Goal: Task Accomplishment & Management: Manage account settings

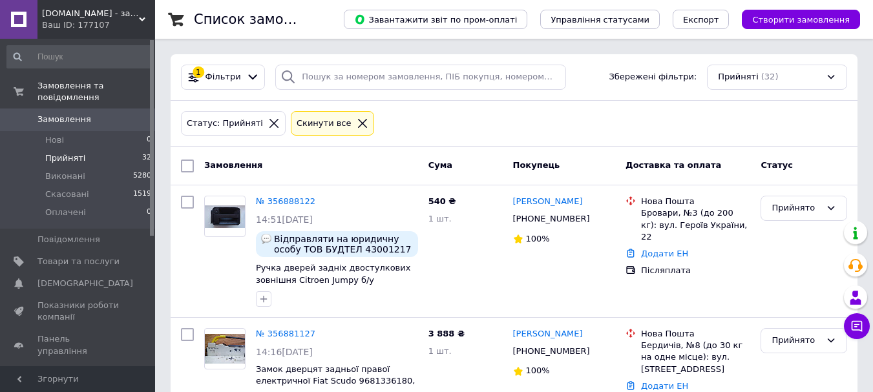
click at [70, 153] on span "Прийняті" at bounding box center [65, 159] width 40 height 12
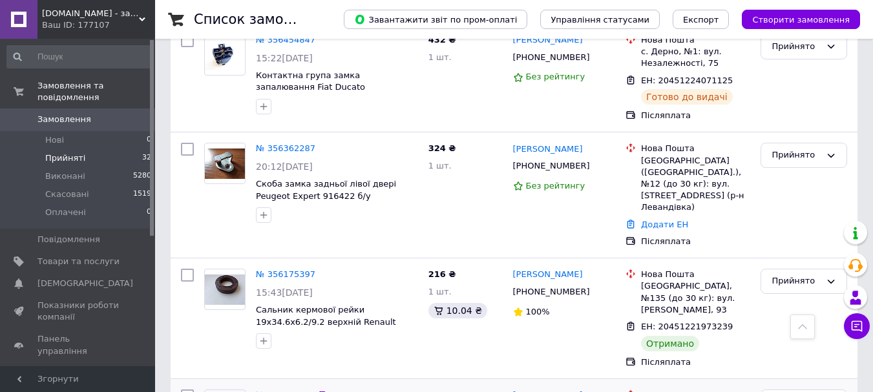
scroll to position [3037, 0]
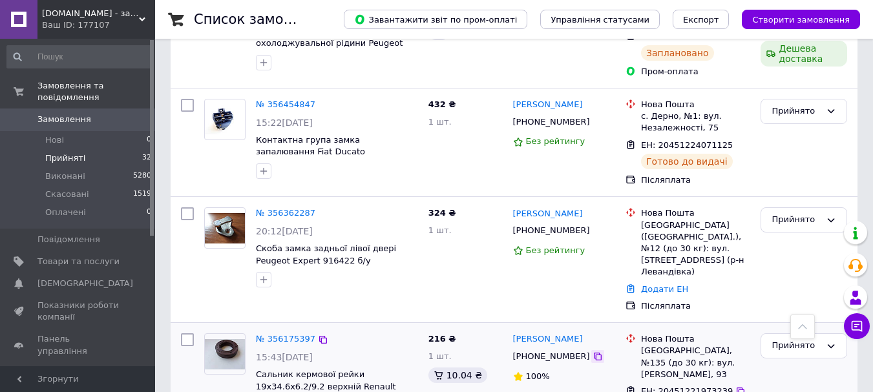
click at [593, 352] on icon at bounding box center [598, 357] width 10 height 10
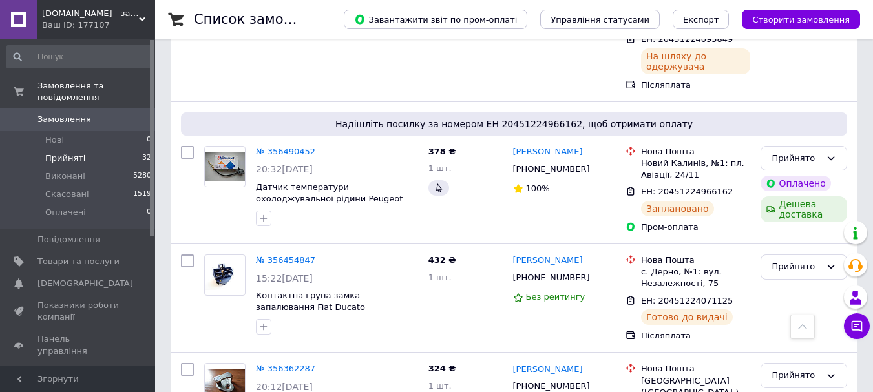
scroll to position [2861, 0]
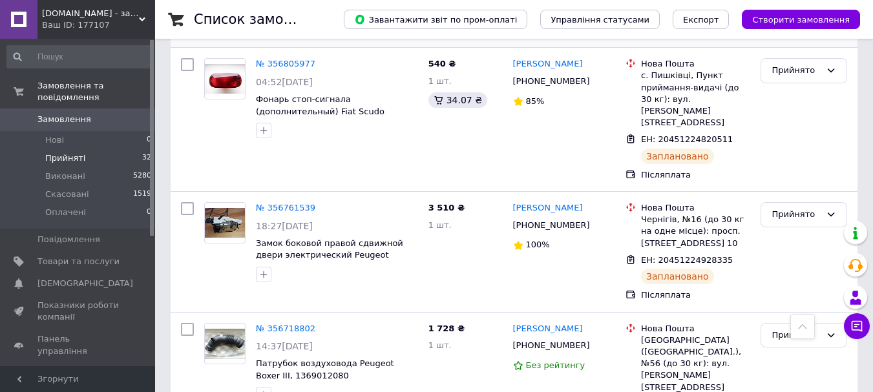
scroll to position [646, 0]
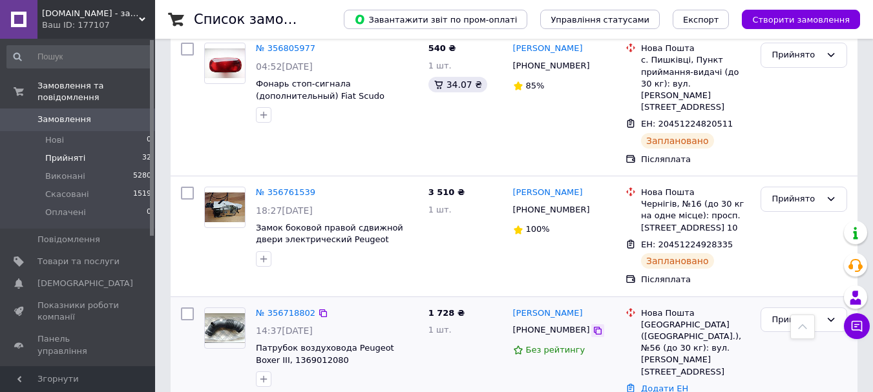
click at [593, 326] on icon at bounding box center [598, 331] width 10 height 10
click at [290, 308] on link "№ 356718802" at bounding box center [285, 313] width 59 height 10
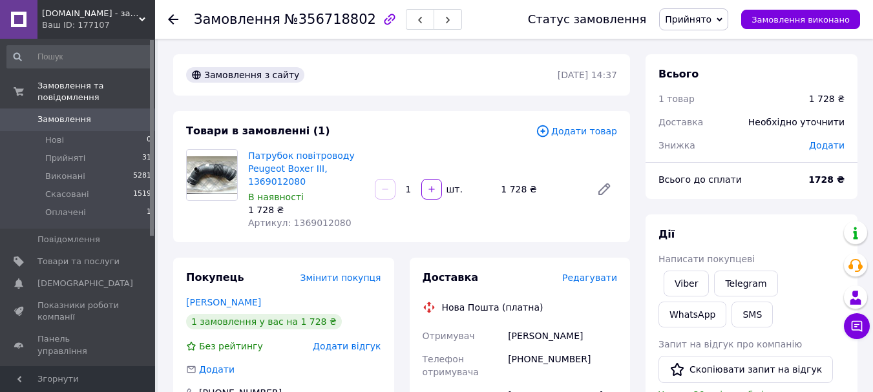
drag, startPoint x: 368, startPoint y: 16, endPoint x: 375, endPoint y: 49, distance: 34.2
click at [382, 14] on icon "button" at bounding box center [390, 20] width 16 height 16
click at [76, 207] on span "Оплачені" at bounding box center [65, 213] width 41 height 12
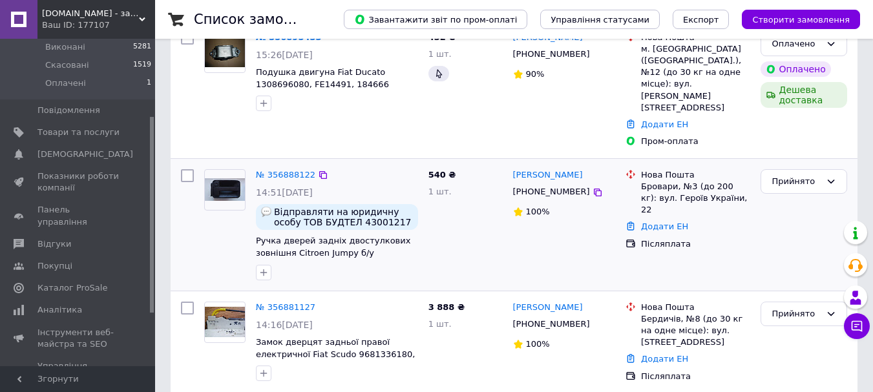
scroll to position [129, 0]
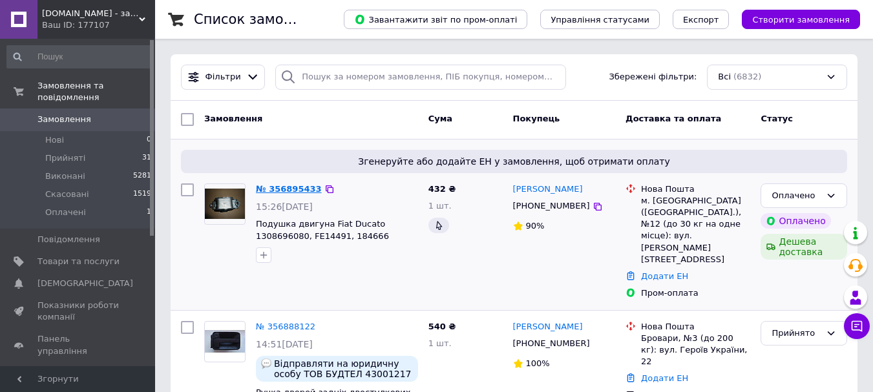
click at [270, 191] on link "№ 356895433" at bounding box center [289, 189] width 66 height 10
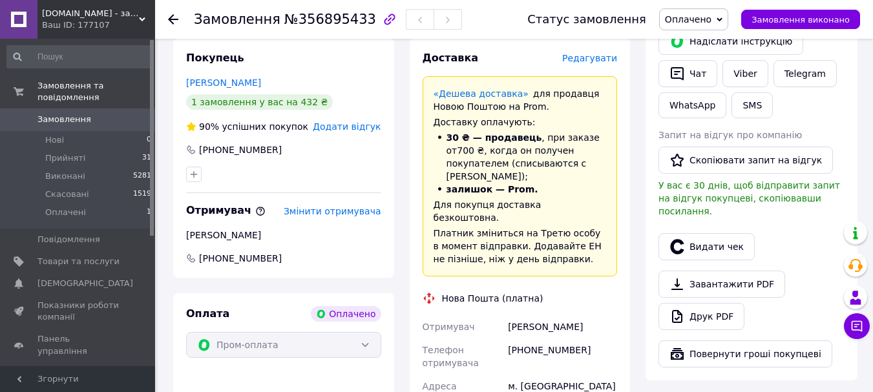
scroll to position [259, 0]
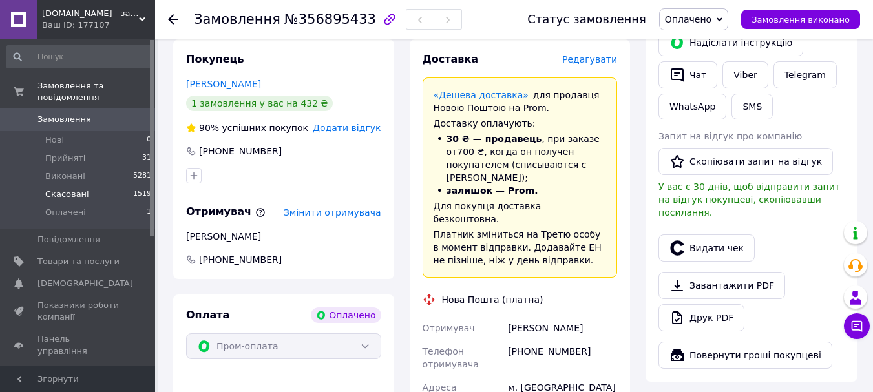
click at [65, 189] on span "Скасовані" at bounding box center [67, 195] width 44 height 12
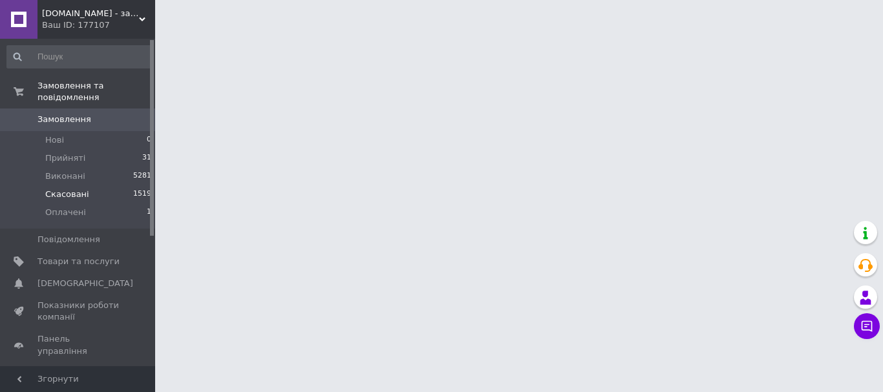
click at [69, 189] on span "Скасовані" at bounding box center [67, 195] width 44 height 12
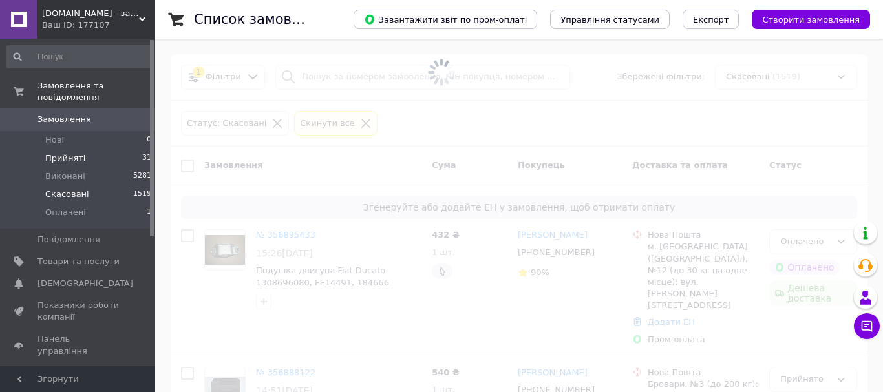
click at [72, 189] on span "Скасовані" at bounding box center [67, 195] width 44 height 12
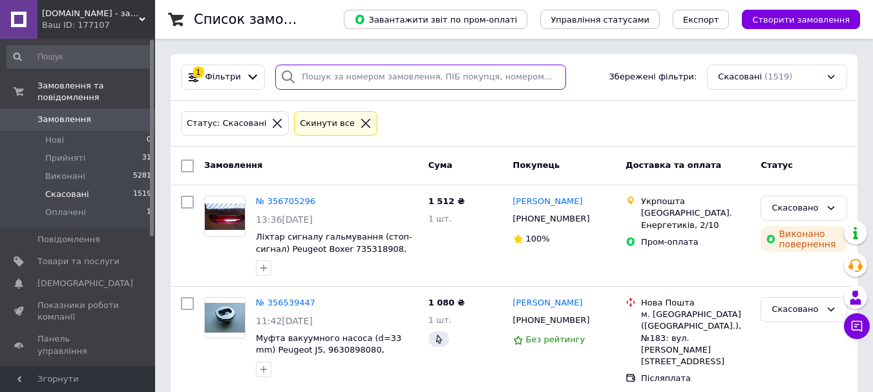
click at [347, 82] on input "search" at bounding box center [420, 77] width 290 height 25
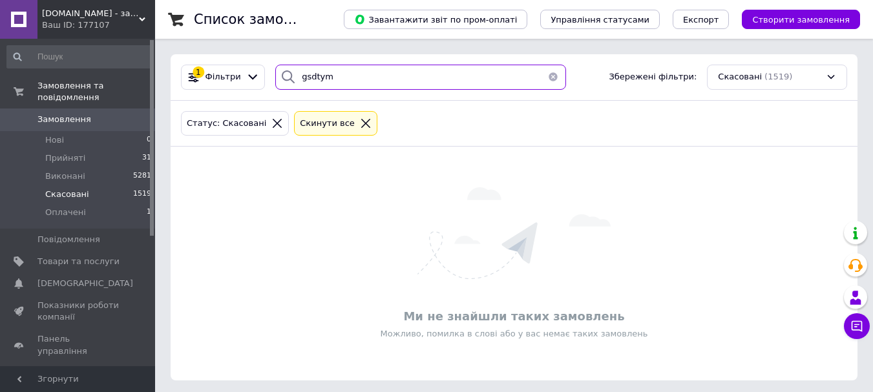
drag, startPoint x: 332, startPoint y: 75, endPoint x: 279, endPoint y: 74, distance: 52.4
click at [279, 74] on div "gsdtym" at bounding box center [420, 77] width 290 height 25
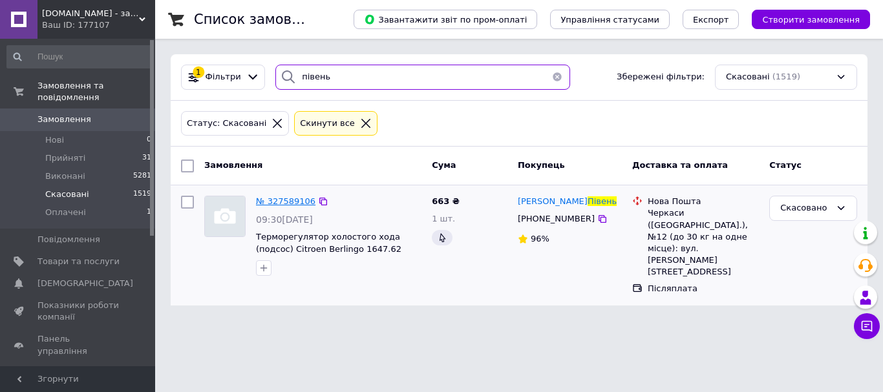
type input "півень"
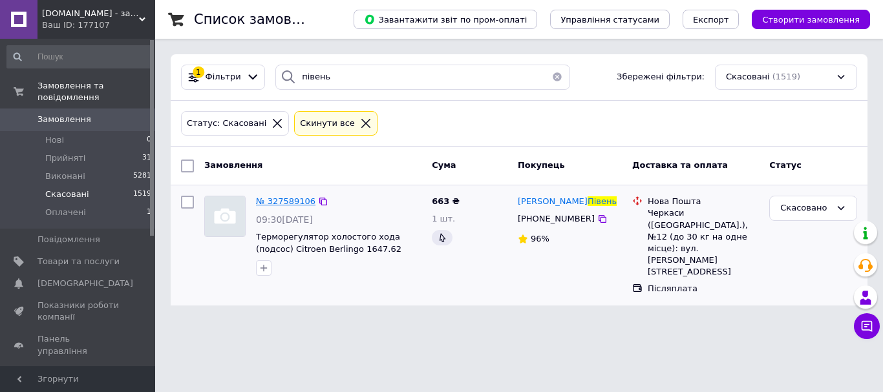
click at [280, 198] on span "№ 327589106" at bounding box center [285, 201] width 59 height 10
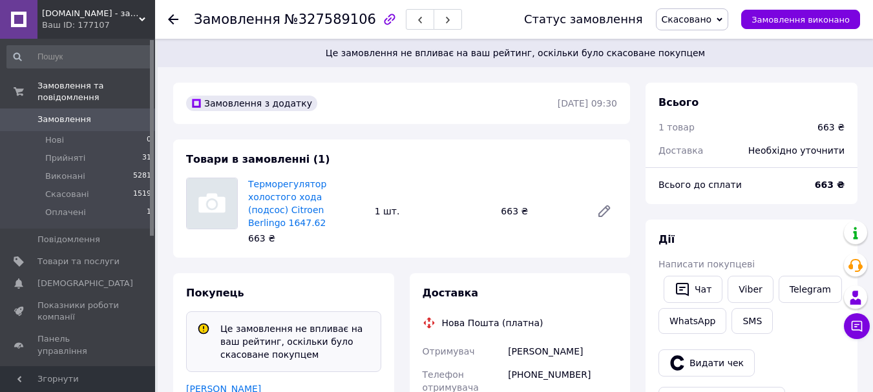
click at [170, 17] on use at bounding box center [173, 19] width 10 height 10
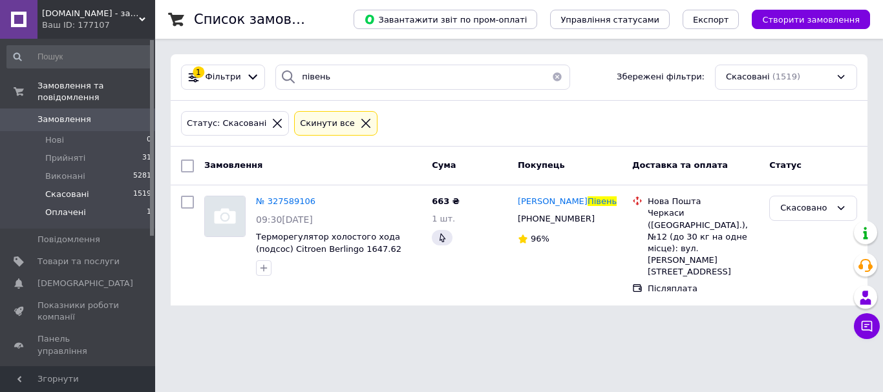
click at [74, 207] on span "Оплачені" at bounding box center [65, 213] width 41 height 12
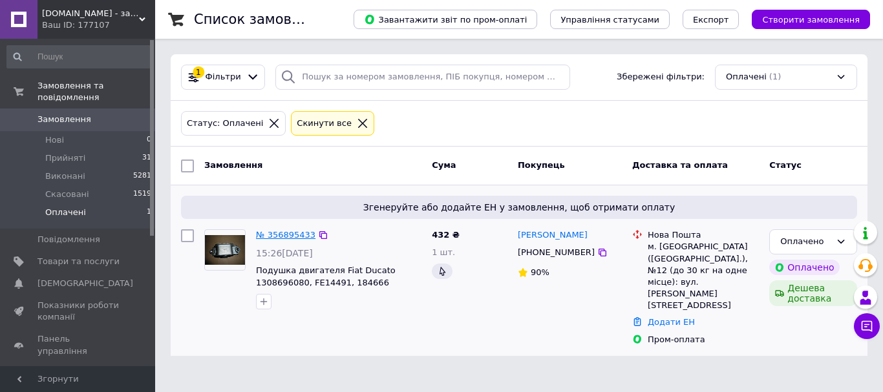
click at [279, 237] on link "№ 356895433" at bounding box center [285, 235] width 59 height 10
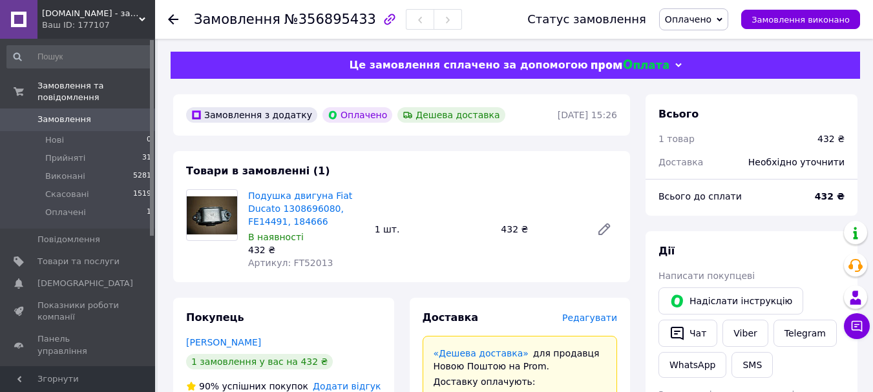
click at [169, 16] on icon at bounding box center [173, 19] width 10 height 10
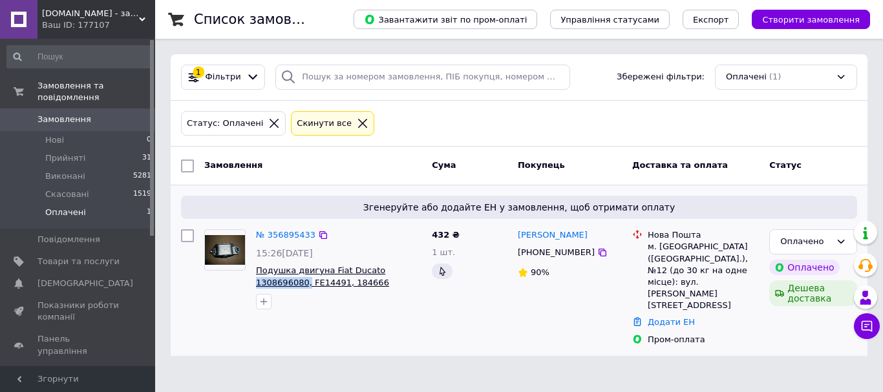
drag, startPoint x: 419, startPoint y: 270, endPoint x: 372, endPoint y: 269, distance: 47.2
click at [372, 269] on span "Подушка двигуна Fiat Ducato 1308696080, FE14491, 184666" at bounding box center [338, 277] width 165 height 24
copy span "1308696080,"
type input "півень"
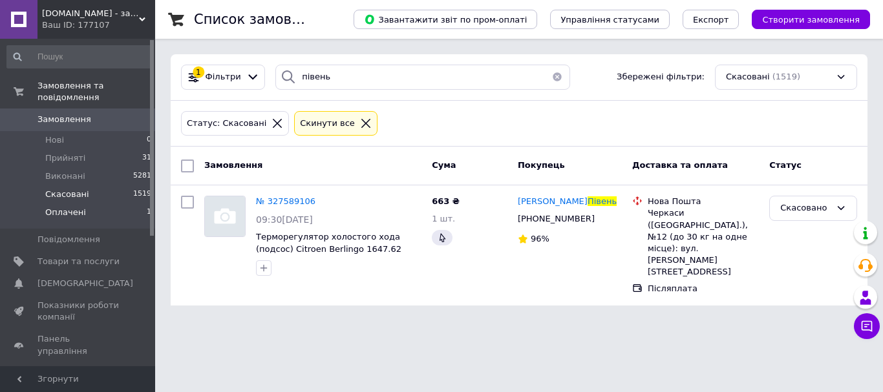
click at [60, 207] on span "Оплачені" at bounding box center [65, 213] width 41 height 12
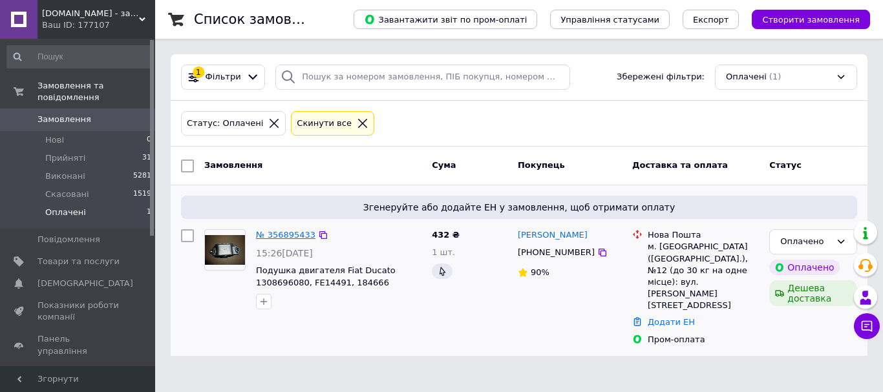
click at [293, 237] on link "№ 356895433" at bounding box center [285, 235] width 59 height 10
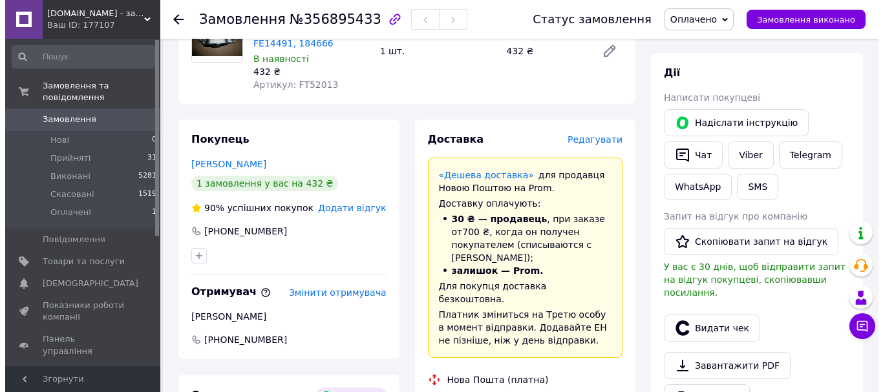
scroll to position [170, 0]
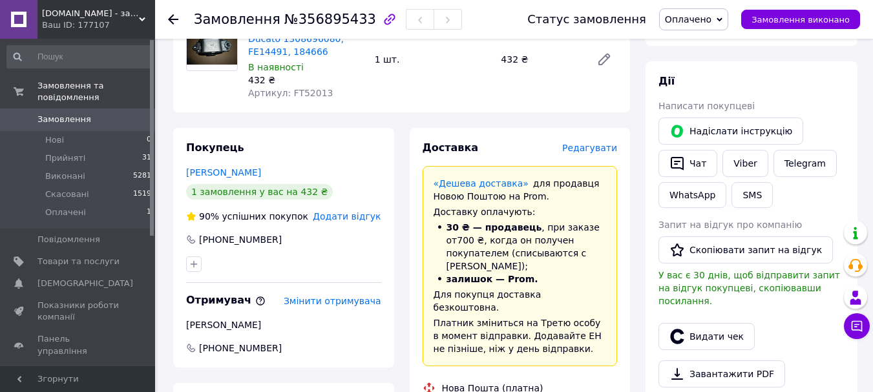
click at [586, 148] on span "Редагувати" at bounding box center [589, 148] width 55 height 10
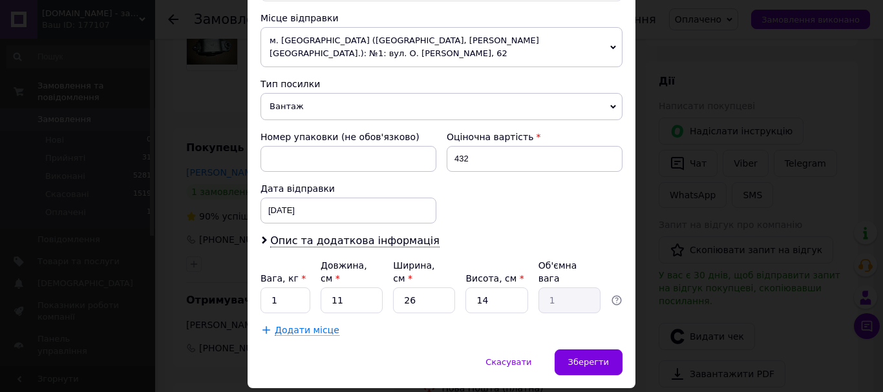
scroll to position [466, 0]
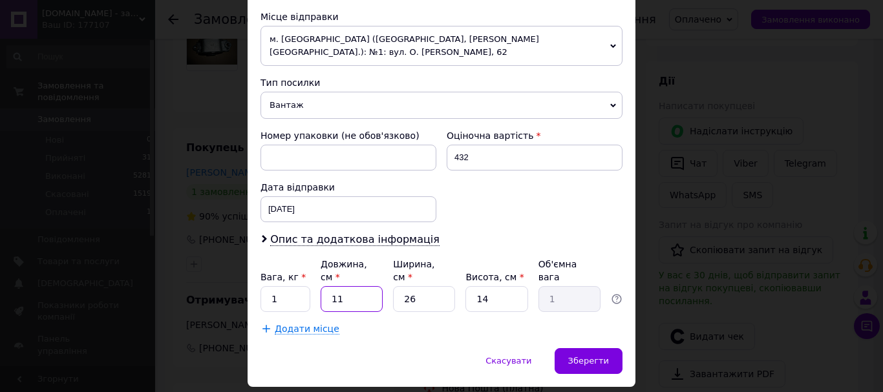
drag, startPoint x: 335, startPoint y: 256, endPoint x: 351, endPoint y: 255, distance: 16.2
click at [351, 286] on input "11" at bounding box center [352, 299] width 62 height 26
type input "18"
type input "1.64"
type input "18"
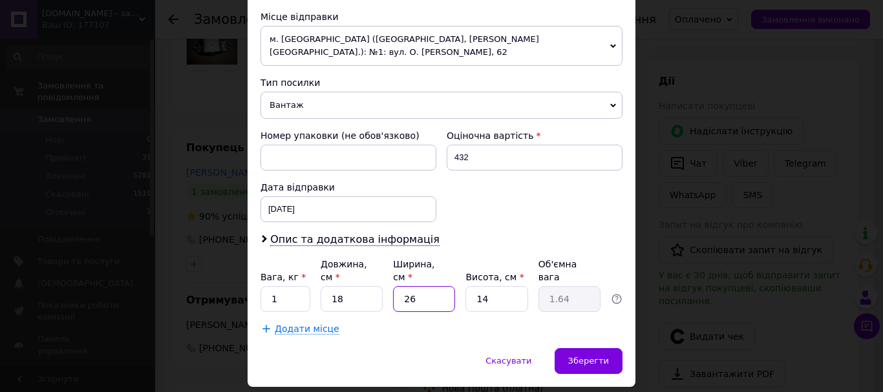
type input "1"
type input "0.1"
type input "12"
type input "0.76"
type input "12"
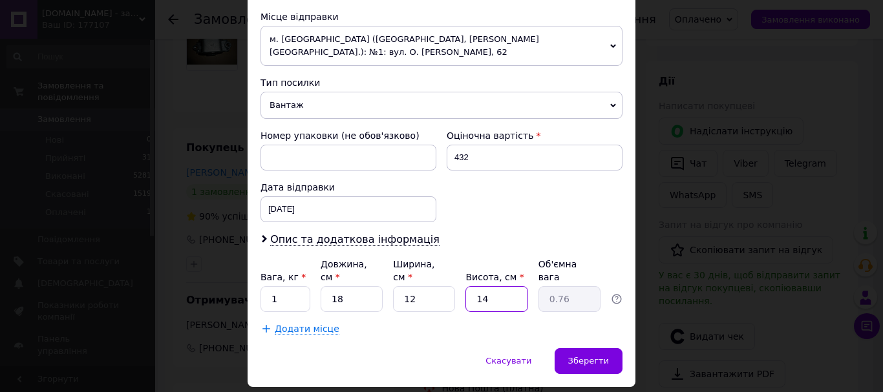
type input "1"
type input "0.1"
type input "10"
type input "0.54"
type input "10"
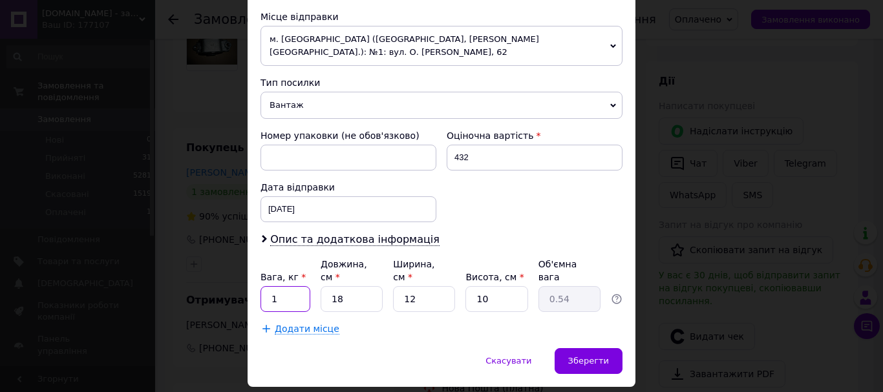
drag, startPoint x: 284, startPoint y: 259, endPoint x: 262, endPoint y: 259, distance: 22.6
click at [262, 286] on input "1" at bounding box center [285, 299] width 50 height 26
type input "0.5"
click at [375, 233] on span "Опис та додаткова інформація" at bounding box center [354, 239] width 169 height 13
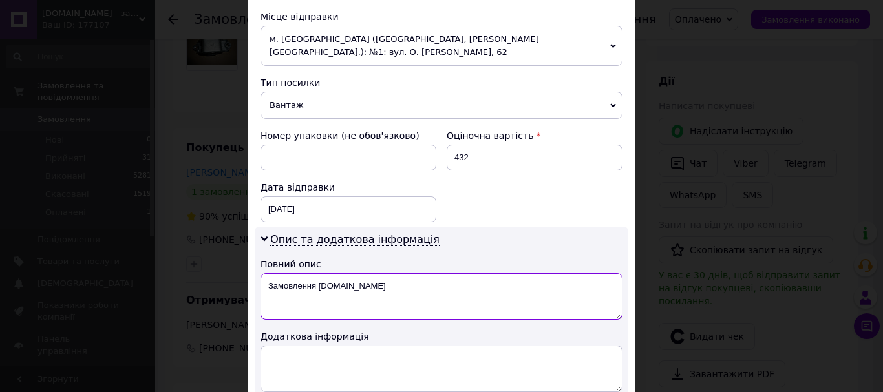
click at [318, 273] on textarea "Замовлення Prom.ua" at bounding box center [441, 296] width 362 height 47
paste textarea "1308696080,"
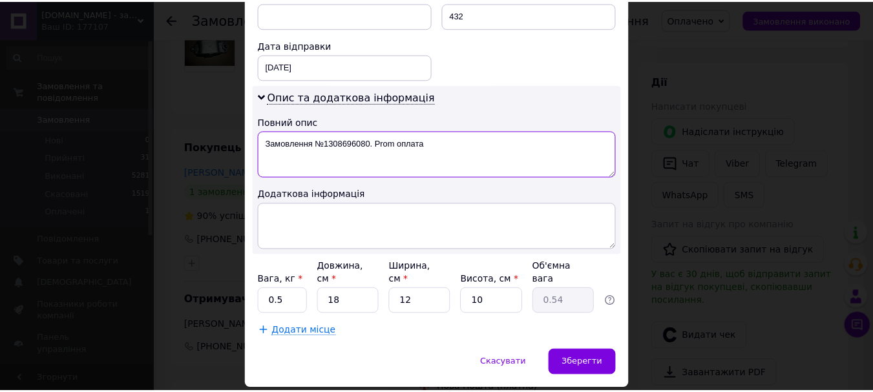
scroll to position [611, 0]
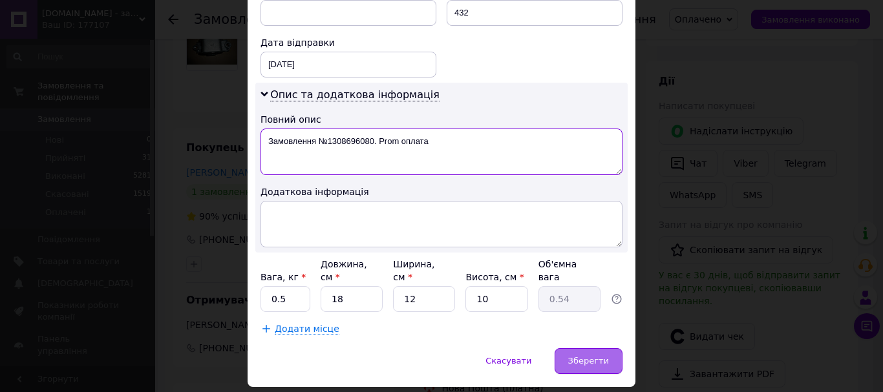
type textarea "Замовлення №1308696080. Prom оплата"
drag, startPoint x: 583, startPoint y: 318, endPoint x: 576, endPoint y: 333, distance: 16.2
click at [584, 356] on span "Зберегти" at bounding box center [588, 361] width 41 height 10
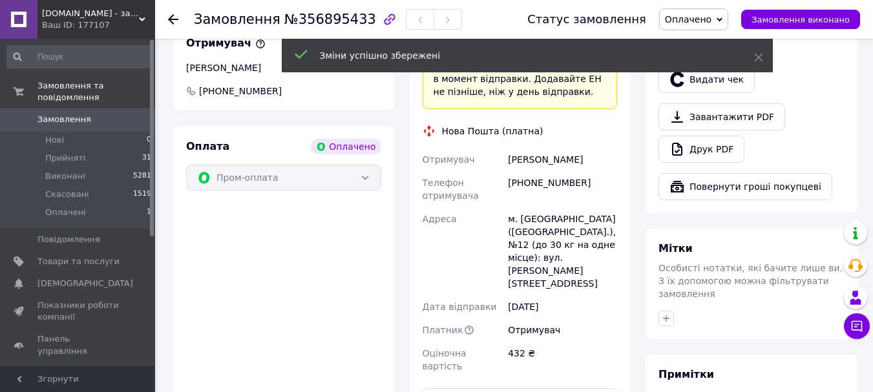
scroll to position [622, 0]
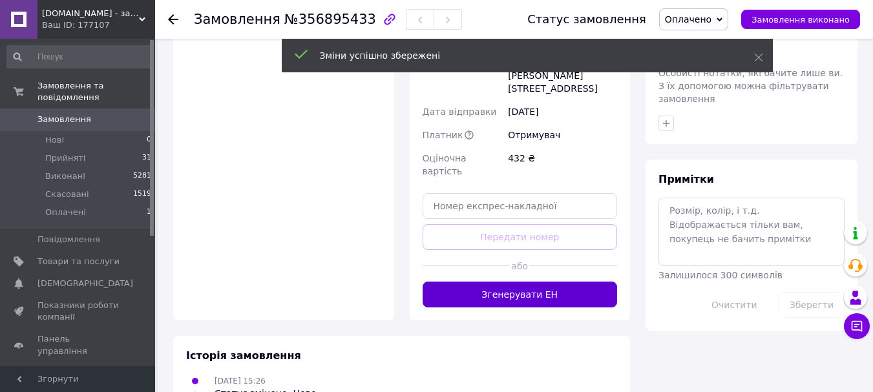
click at [527, 282] on button "Згенерувати ЕН" at bounding box center [520, 295] width 195 height 26
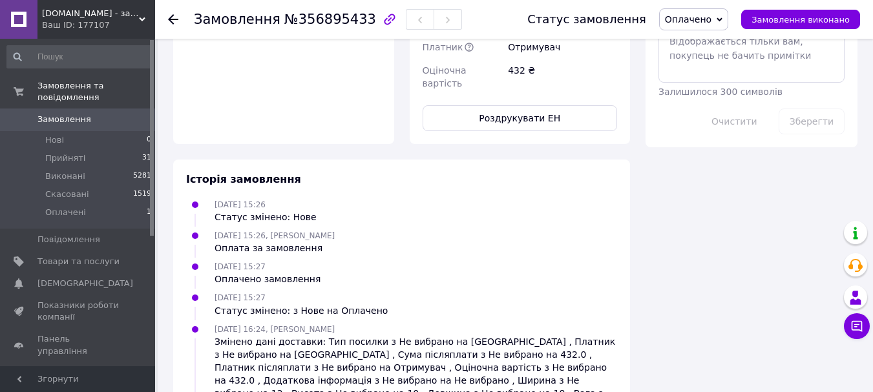
scroll to position [816, 0]
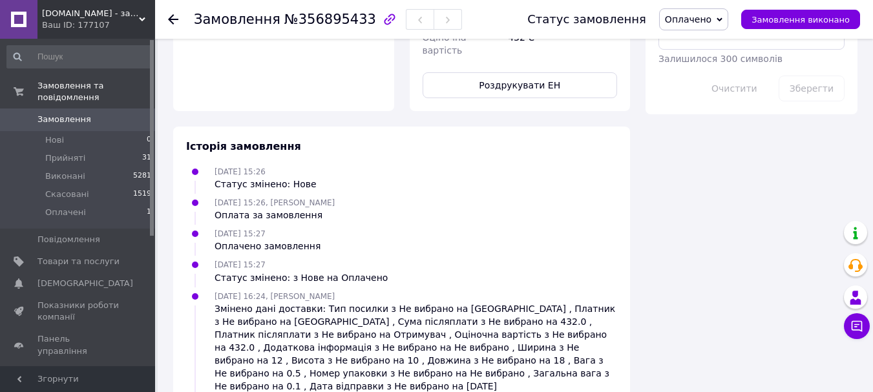
click at [173, 20] on use at bounding box center [173, 19] width 10 height 10
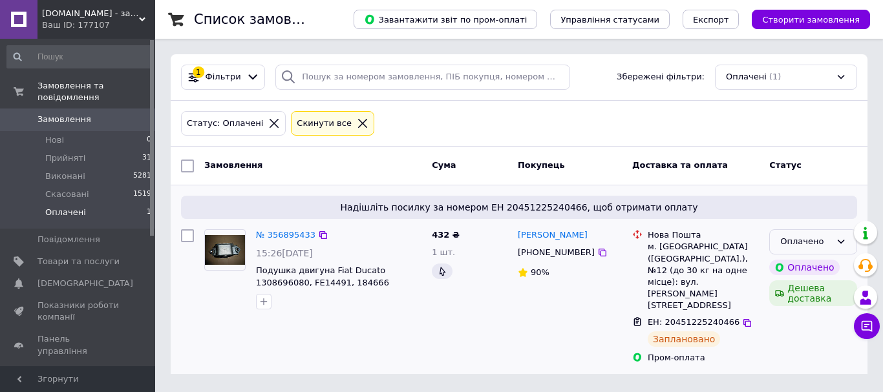
click at [825, 236] on div "Оплачено" at bounding box center [805, 242] width 50 height 14
click at [801, 271] on li "Прийнято" at bounding box center [813, 269] width 87 height 24
drag, startPoint x: 58, startPoint y: 147, endPoint x: 62, endPoint y: 140, distance: 8.1
click at [59, 153] on span "Прийняті" at bounding box center [65, 159] width 40 height 12
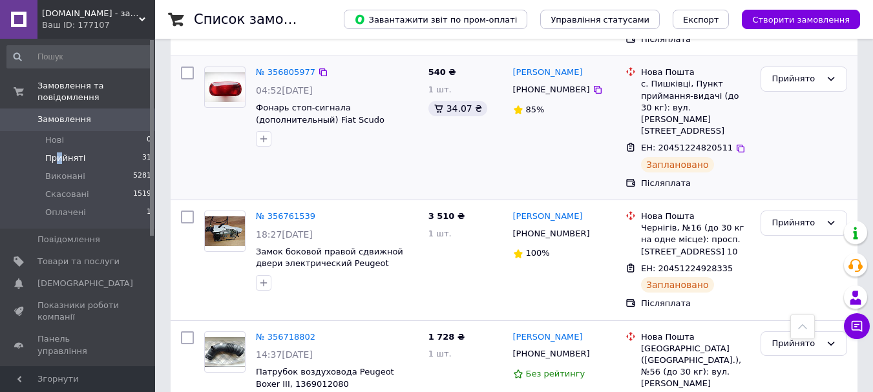
scroll to position [646, 0]
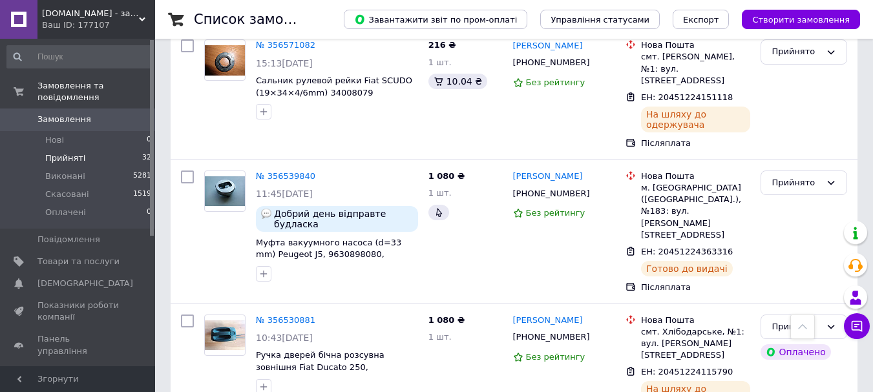
scroll to position [2456, 0]
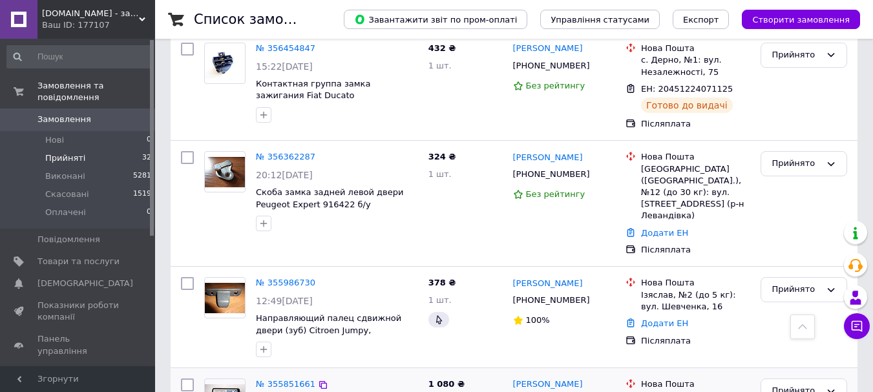
scroll to position [3296, 0]
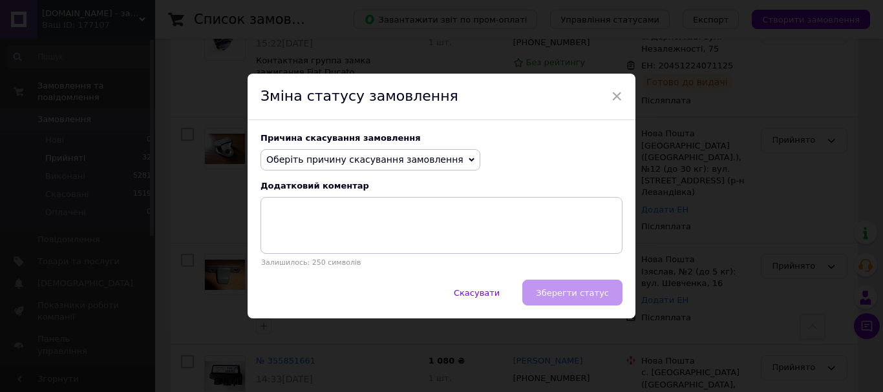
click at [388, 156] on span "Оберіть причину скасування замовлення" at bounding box center [364, 159] width 197 height 10
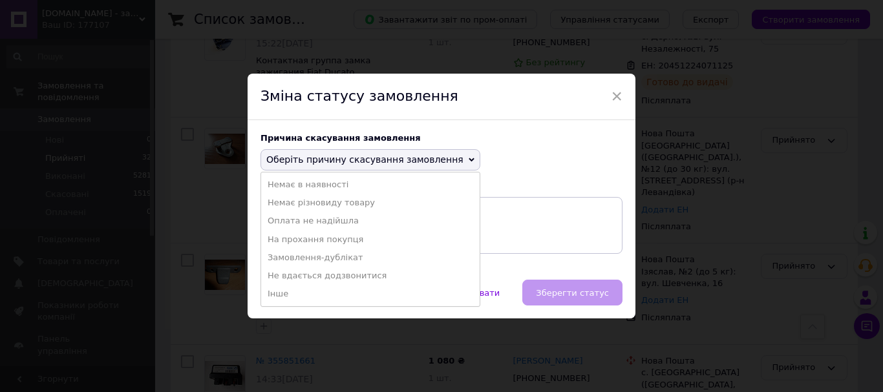
drag, startPoint x: 290, startPoint y: 291, endPoint x: 300, endPoint y: 287, distance: 10.7
click at [290, 291] on li "Інше" at bounding box center [370, 294] width 218 height 18
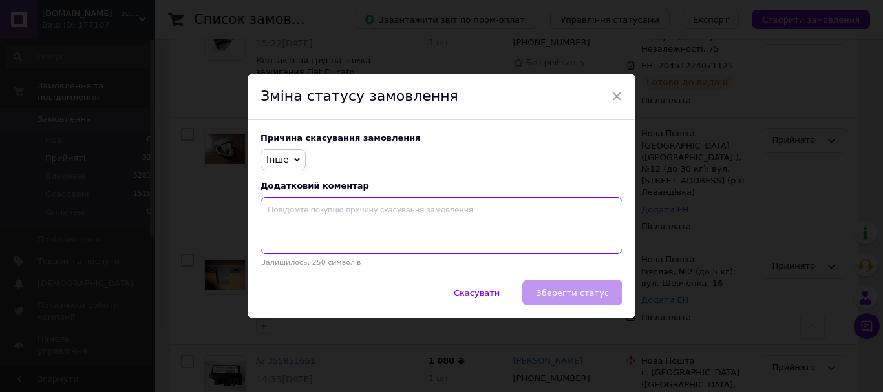
click at [310, 222] on textarea at bounding box center [441, 225] width 362 height 57
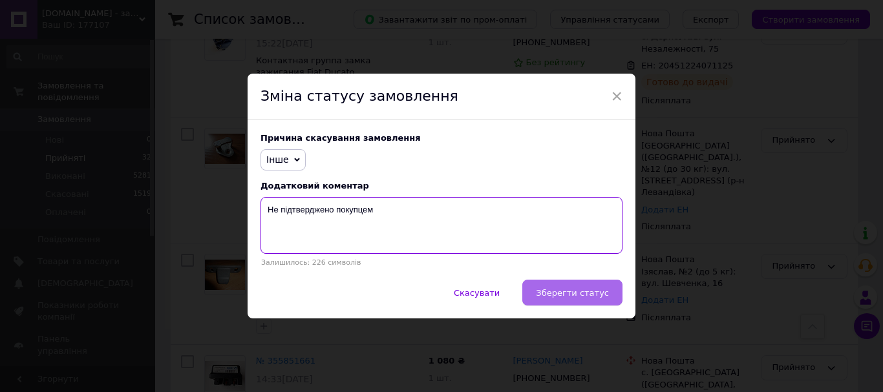
type textarea "Не підтверджено покупцем"
click at [593, 298] on span "Зберегти статус" at bounding box center [572, 293] width 73 height 10
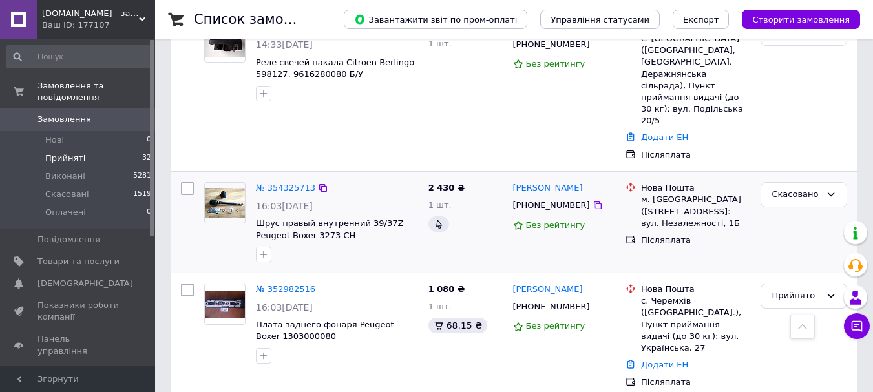
scroll to position [3639, 0]
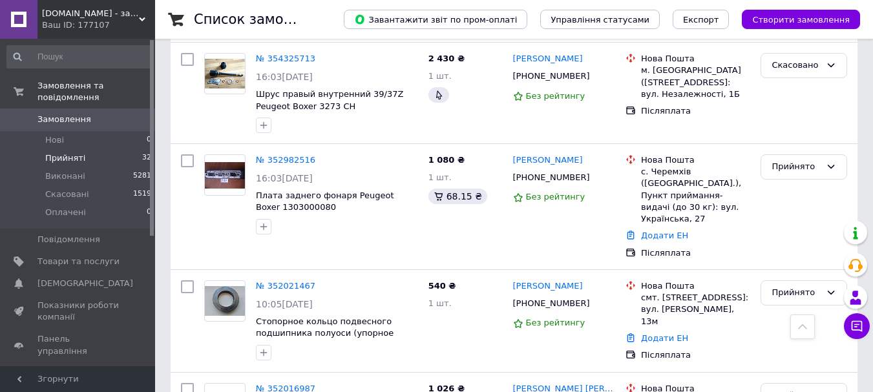
drag, startPoint x: 368, startPoint y: 238, endPoint x: 315, endPoint y: 238, distance: 53.0
copy span "9655027980"
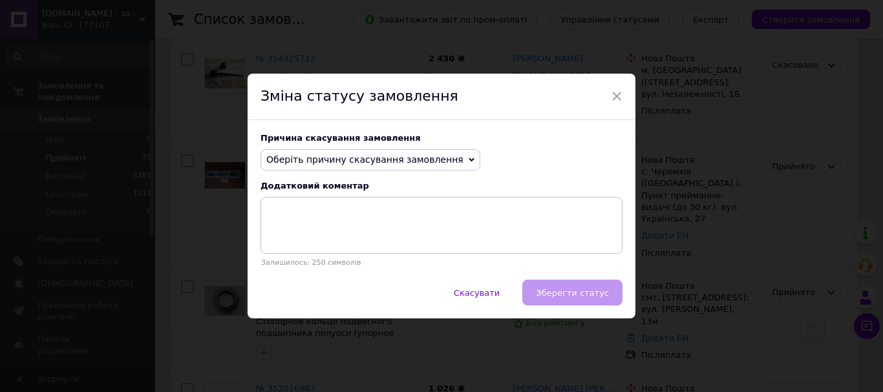
click at [432, 156] on span "Оберіть причину скасування замовлення" at bounding box center [364, 159] width 197 height 10
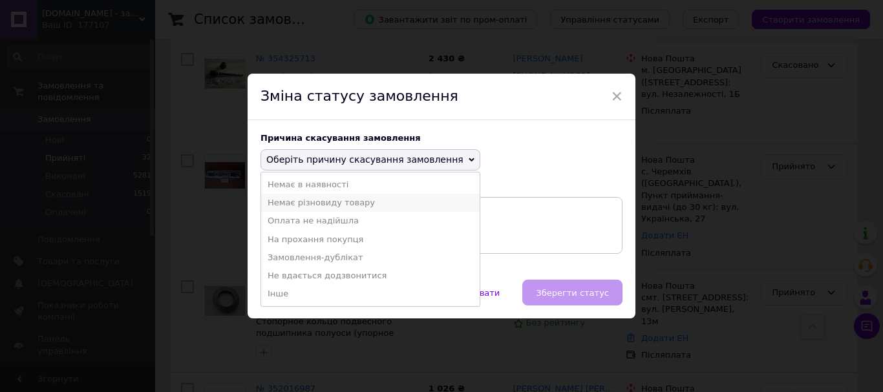
click at [397, 203] on li "Немає різновиду товару" at bounding box center [370, 203] width 218 height 18
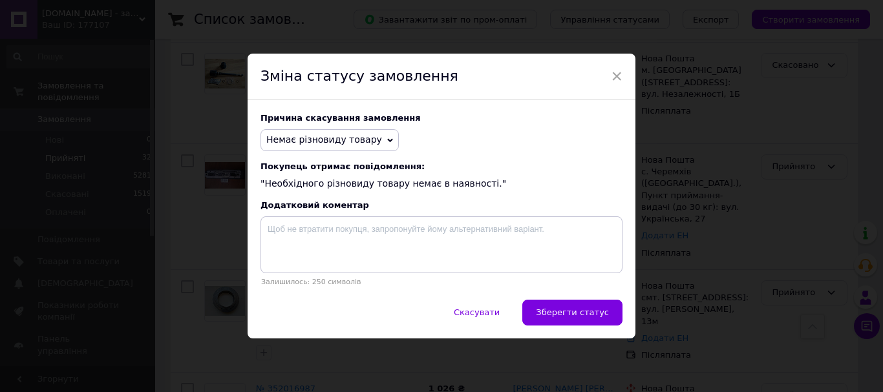
drag, startPoint x: 597, startPoint y: 313, endPoint x: 591, endPoint y: 308, distance: 7.8
click at [592, 309] on span "Зберегти статус" at bounding box center [572, 313] width 73 height 10
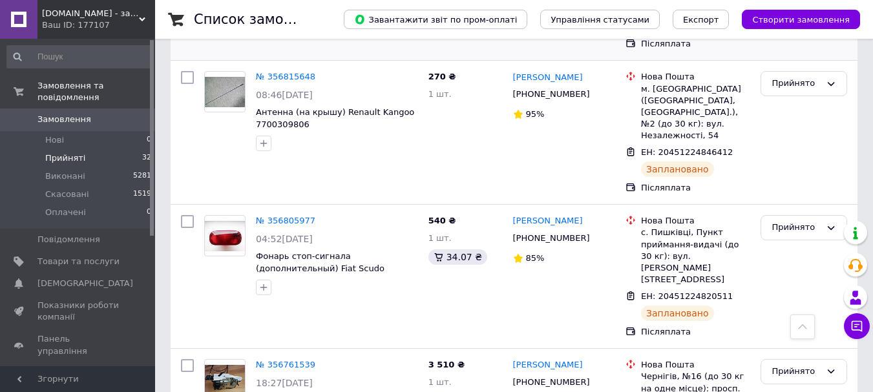
scroll to position [705, 0]
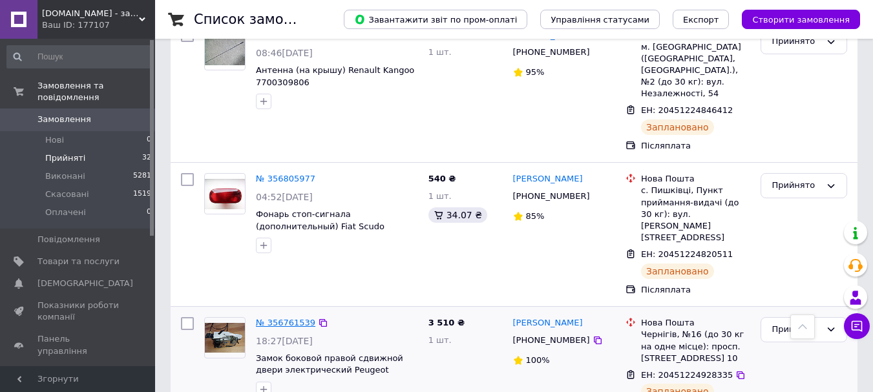
click at [293, 318] on link "№ 356761539" at bounding box center [285, 323] width 59 height 10
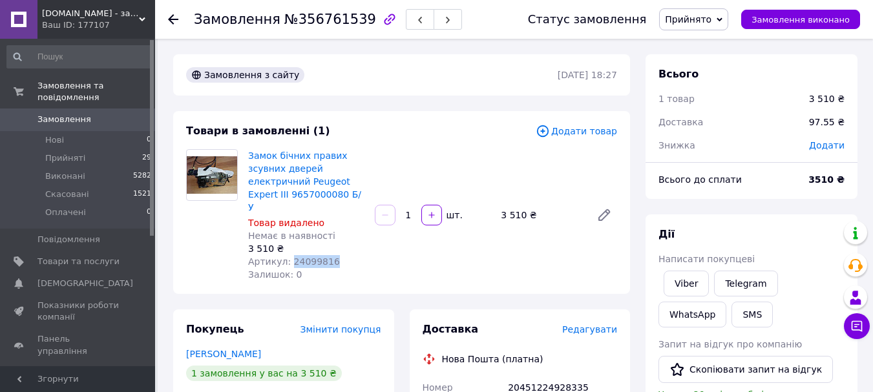
drag, startPoint x: 334, startPoint y: 247, endPoint x: 288, endPoint y: 246, distance: 46.5
click at [288, 255] on div "Артикул: 24099816" at bounding box center [306, 261] width 116 height 13
copy span "24099816"
click at [61, 134] on span "Нові" at bounding box center [54, 140] width 19 height 12
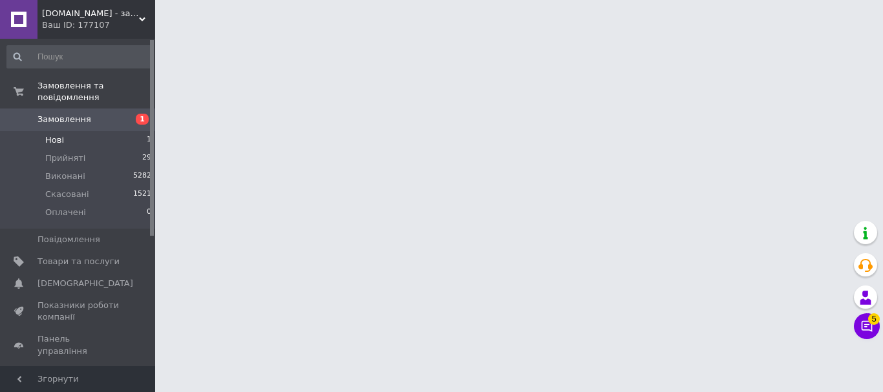
click at [48, 134] on span "Нові" at bounding box center [54, 140] width 19 height 12
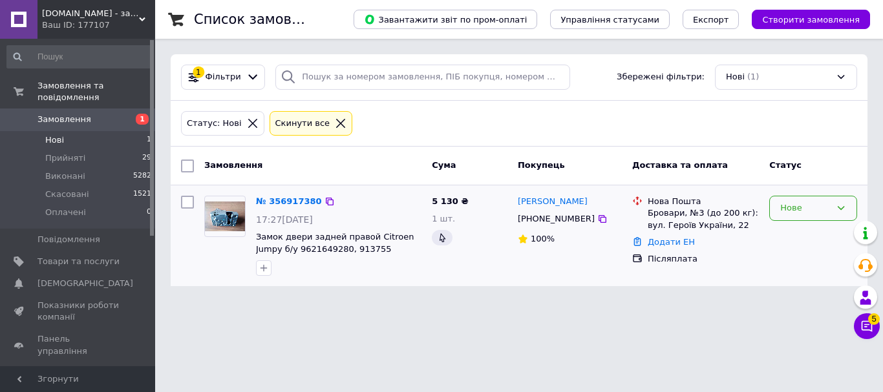
click at [820, 200] on div "Нове" at bounding box center [813, 208] width 88 height 25
click at [818, 232] on li "Прийнято" at bounding box center [813, 236] width 87 height 24
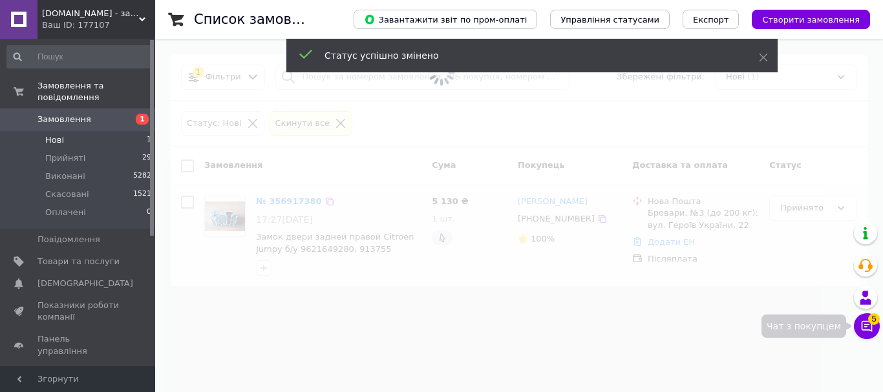
click at [871, 319] on span "5" at bounding box center [874, 319] width 12 height 12
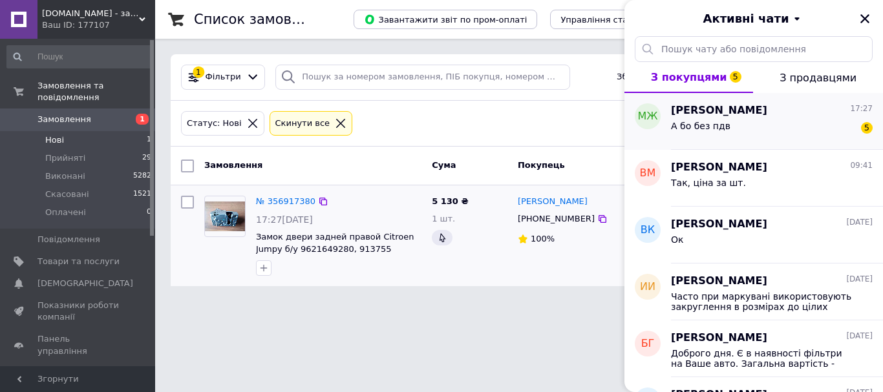
click at [705, 109] on span "[PERSON_NAME]" at bounding box center [719, 110] width 96 height 15
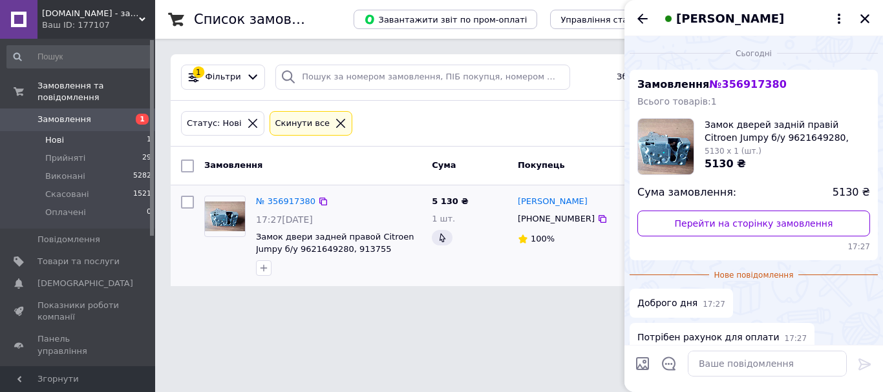
scroll to position [128, 0]
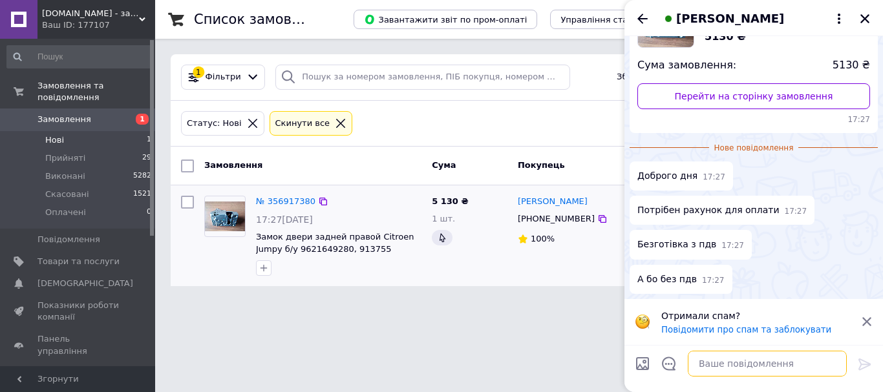
click at [757, 359] on textarea at bounding box center [767, 364] width 159 height 26
type textarea "G"
click at [223, 213] on img at bounding box center [225, 217] width 40 height 30
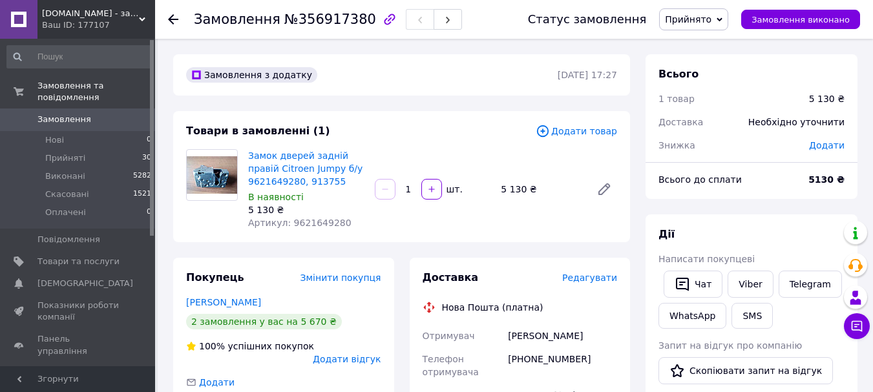
click at [175, 20] on use at bounding box center [173, 19] width 10 height 10
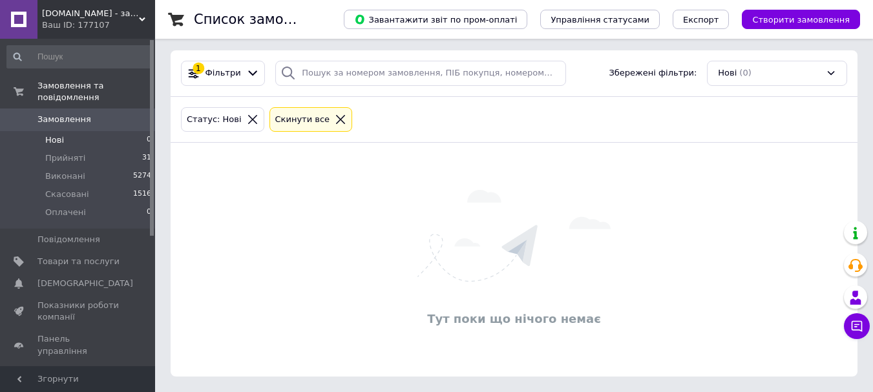
scroll to position [4, 0]
click at [53, 153] on span "Прийняті" at bounding box center [65, 159] width 40 height 12
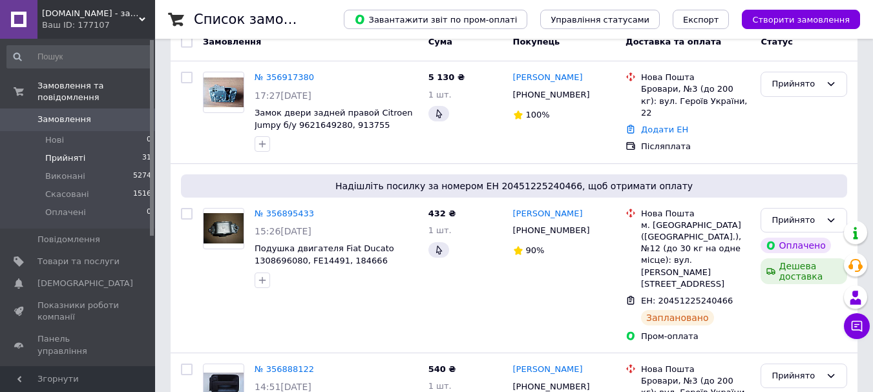
scroll to position [129, 0]
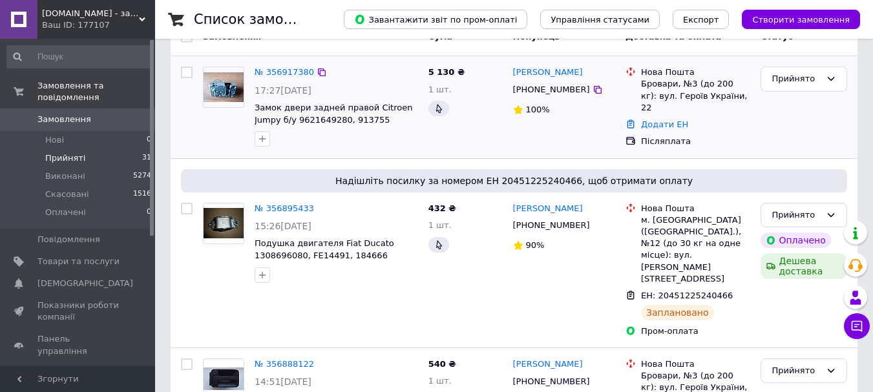
click at [224, 92] on img at bounding box center [224, 87] width 40 height 30
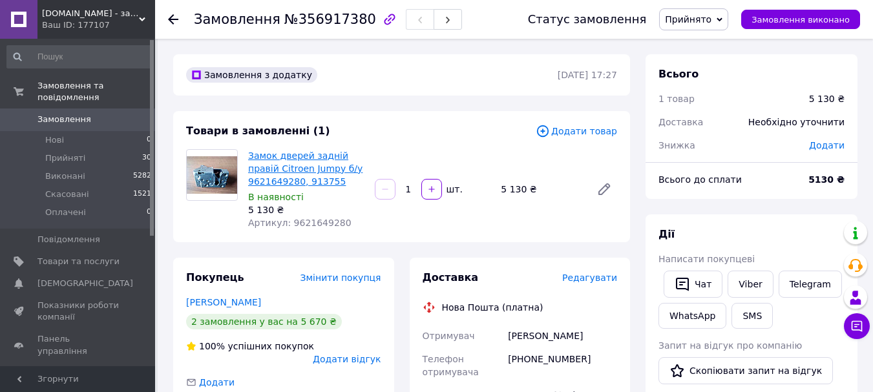
click at [277, 164] on link "Замок дверей задній правій Citroen Jumpy б/у 9621649280, 913755" at bounding box center [305, 169] width 114 height 36
click at [172, 17] on use at bounding box center [173, 19] width 10 height 10
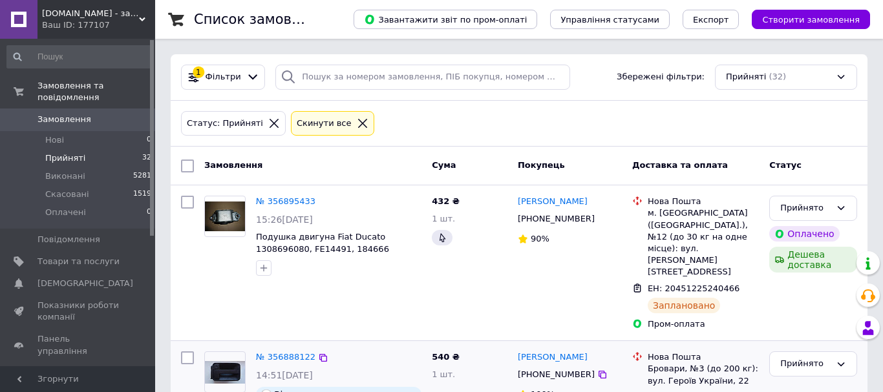
click at [221, 361] on img at bounding box center [225, 372] width 40 height 23
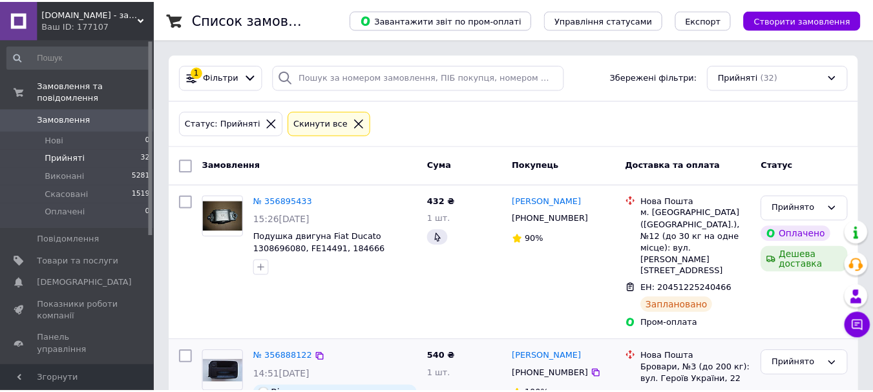
scroll to position [129, 0]
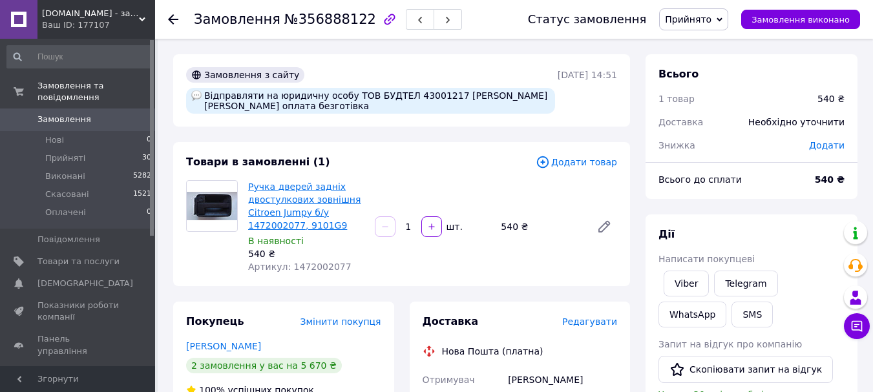
click at [290, 199] on link "Ручка дверей задніх двостулкових зовнішня Citroen Jumpy б/у 1472002077, 9101G9" at bounding box center [304, 206] width 112 height 49
click at [168, 17] on icon at bounding box center [173, 19] width 10 height 10
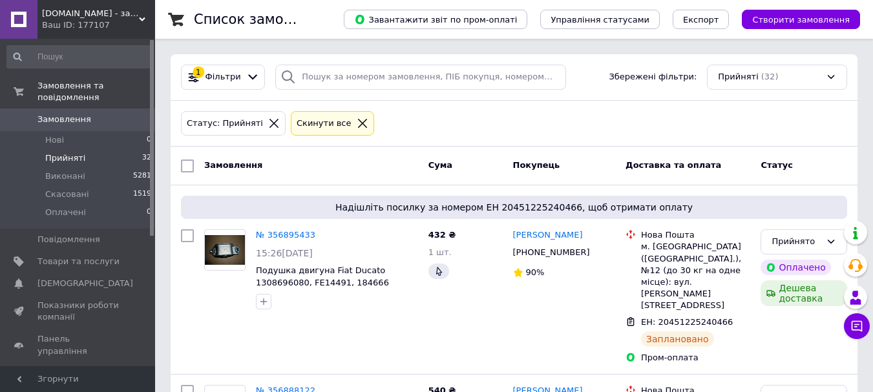
scroll to position [129, 0]
